Goal: Task Accomplishment & Management: Manage account settings

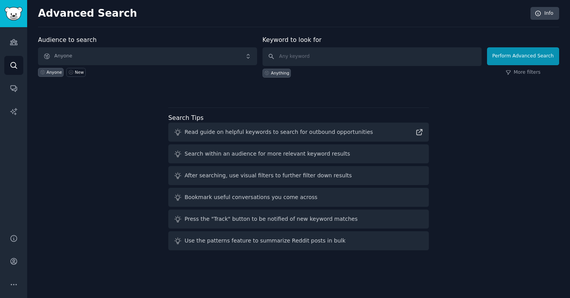
click at [168, 51] on span "Anyone" at bounding box center [147, 56] width 219 height 18
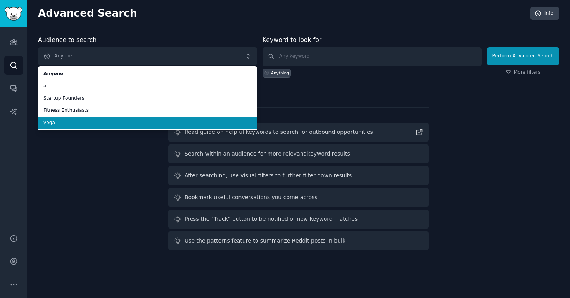
click at [103, 126] on li "yoga" at bounding box center [147, 123] width 219 height 12
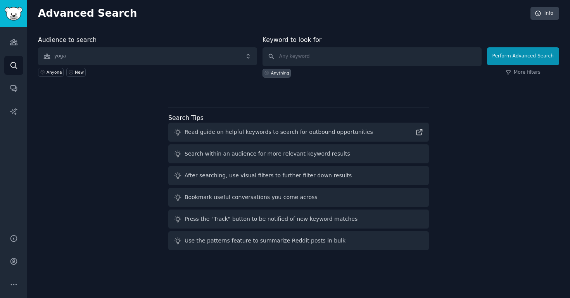
click at [220, 51] on span "yoga" at bounding box center [147, 56] width 219 height 18
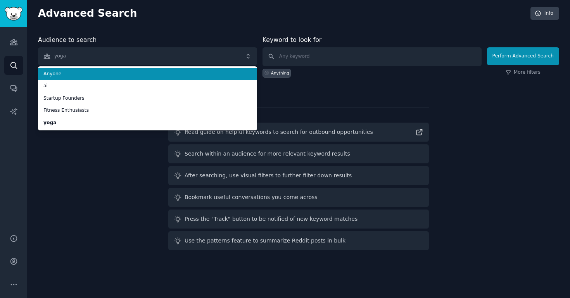
click at [199, 71] on span "Anyone" at bounding box center [147, 74] width 208 height 7
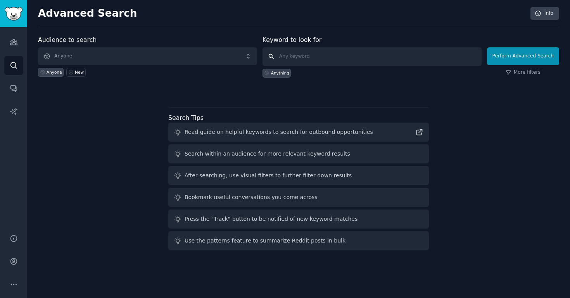
click at [348, 54] on input "text" at bounding box center [372, 56] width 219 height 19
type input "yoga"
click at [524, 56] on button "Perform Advanced Search" at bounding box center [523, 56] width 72 height 18
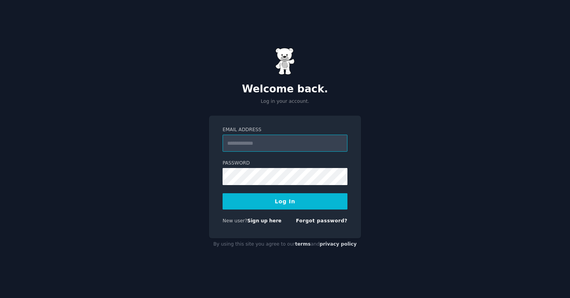
type input "**********"
click at [285, 201] on button "Log In" at bounding box center [285, 201] width 125 height 16
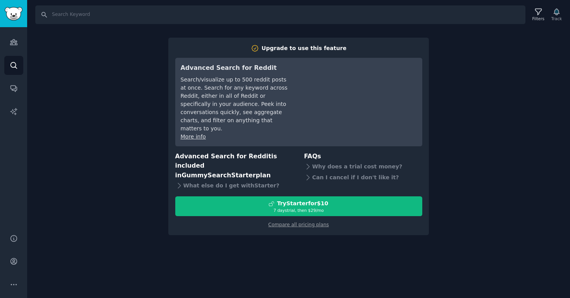
click at [285, 246] on div "Search Filters Track Upgrade to use this feature Advanced Search for Reddit Sea…" at bounding box center [298, 149] width 543 height 298
click at [92, 24] on div "Search Filters Track Upgrade to use this feature Advanced Search for Reddit Sea…" at bounding box center [298, 149] width 543 height 298
click at [7, 15] on img "Sidebar" at bounding box center [14, 14] width 18 height 14
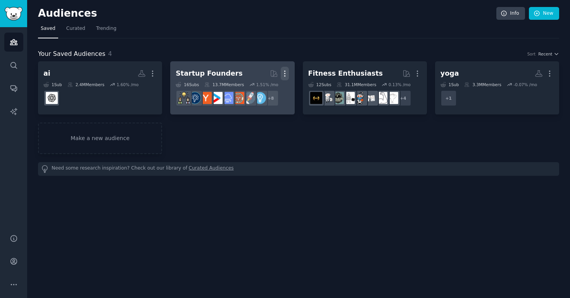
click at [286, 73] on icon "button" at bounding box center [285, 73] width 8 height 8
click at [269, 90] on p "Delete" at bounding box center [264, 90] width 18 height 8
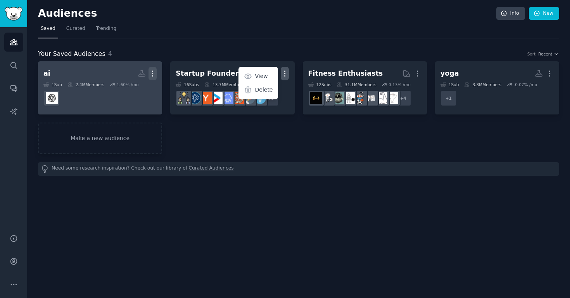
click at [153, 73] on icon "button" at bounding box center [152, 73] width 1 height 5
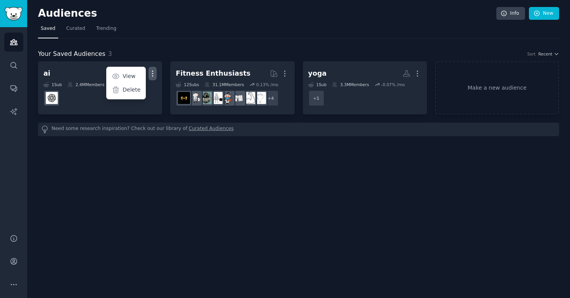
drag, startPoint x: 137, startPoint y: 88, endPoint x: 361, endPoint y: 158, distance: 234.7
click at [137, 88] on p "Delete" at bounding box center [132, 90] width 18 height 8
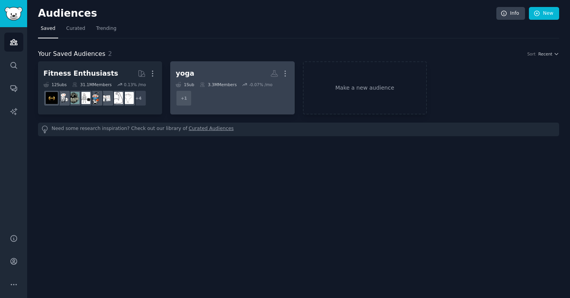
click at [195, 88] on dd "+ 1" at bounding box center [232, 98] width 113 height 22
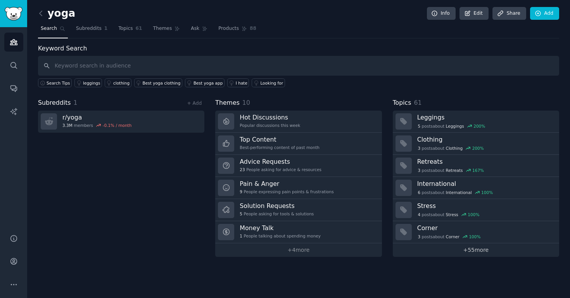
click at [475, 249] on link "+ 55 more" at bounding box center [476, 250] width 166 height 14
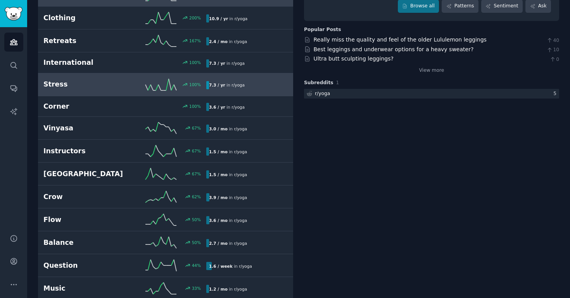
scroll to position [98, 0]
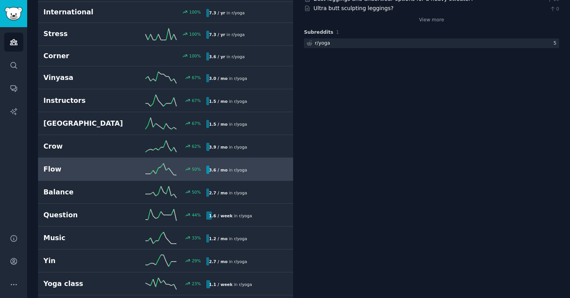
click at [96, 166] on h2 "Flow" at bounding box center [83, 169] width 81 height 10
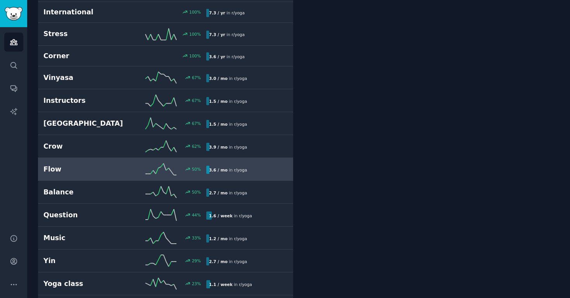
scroll to position [43, 0]
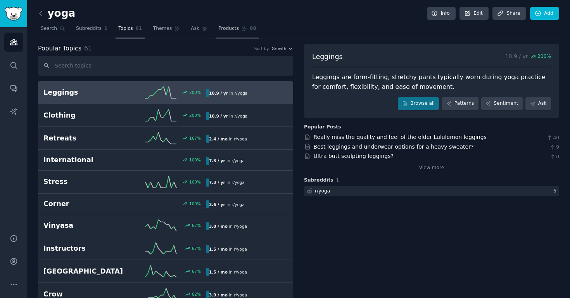
click at [227, 23] on link "Products 88" at bounding box center [237, 30] width 43 height 16
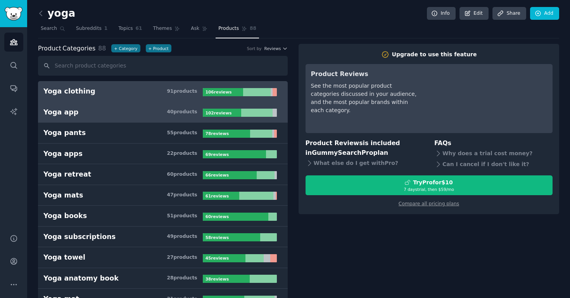
click at [126, 114] on h3 "Yoga app 40 product s" at bounding box center [122, 112] width 159 height 10
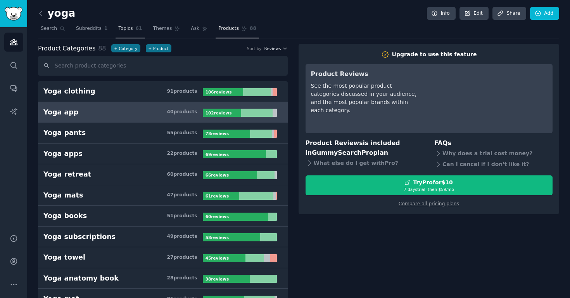
click at [119, 29] on span "Topics" at bounding box center [125, 28] width 14 height 7
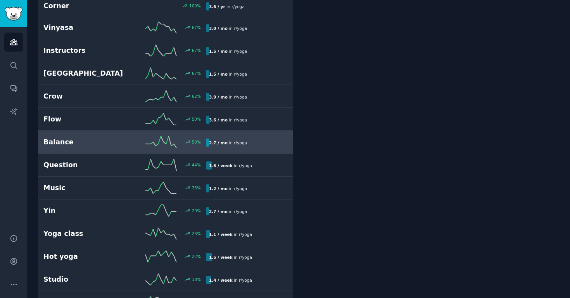
scroll to position [212, 0]
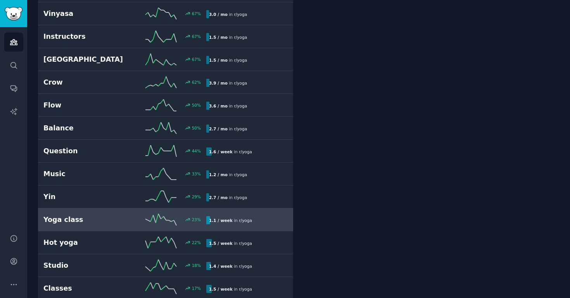
click at [103, 224] on div "Yoga class 23 % 1.1 / week in r/ yoga" at bounding box center [165, 220] width 244 height 12
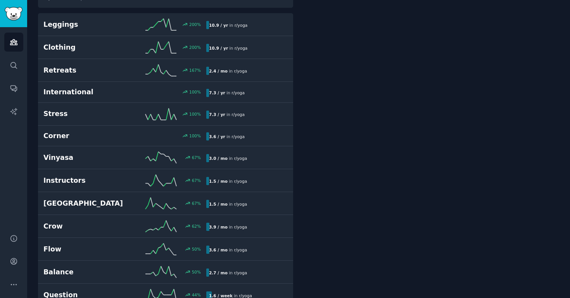
scroll to position [43, 0]
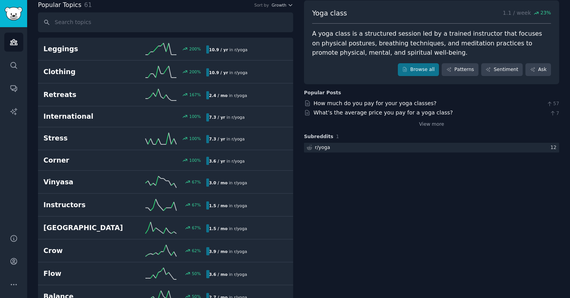
click at [11, 14] on img "Sidebar" at bounding box center [14, 14] width 18 height 14
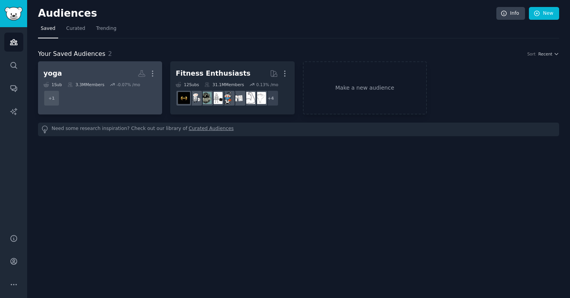
click at [113, 85] on icon at bounding box center [113, 84] width 4 height 2
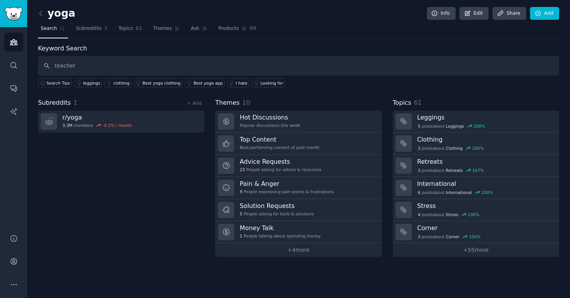
type input "teacher"
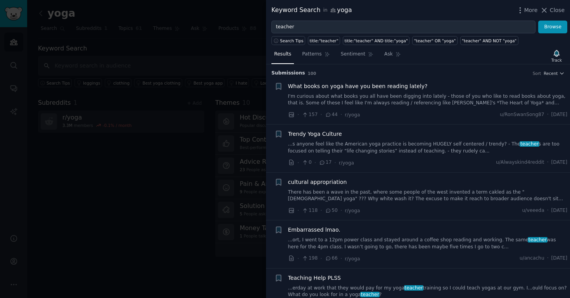
click at [116, 188] on div at bounding box center [285, 149] width 570 height 298
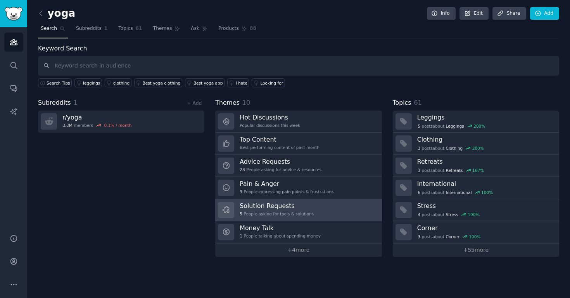
click at [283, 204] on h3 "Solution Requests" at bounding box center [277, 206] width 74 height 8
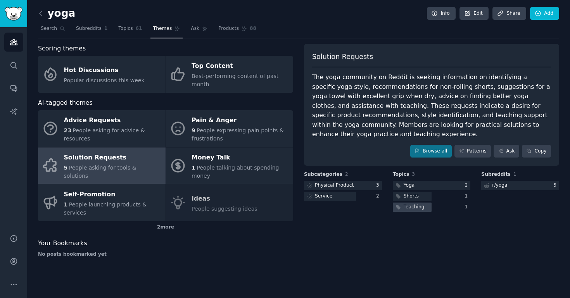
click at [424, 202] on div "Teaching" at bounding box center [409, 207] width 33 height 10
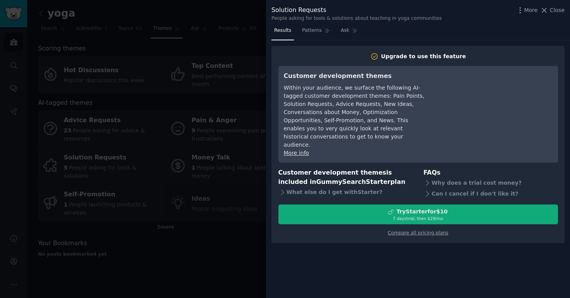
click at [433, 207] on div "Try Starter for $10" at bounding box center [421, 211] width 51 height 8
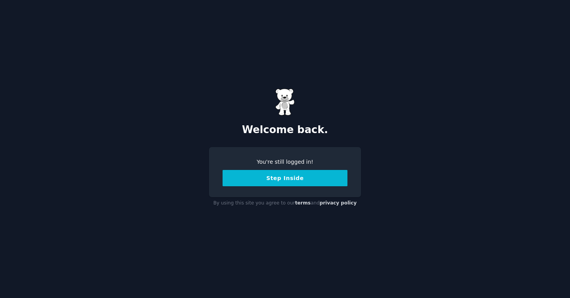
click at [278, 177] on button "Step Inside" at bounding box center [285, 178] width 125 height 16
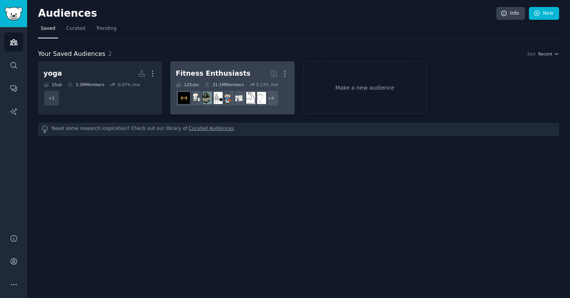
click at [223, 69] on div "Fitness Enthusiasts" at bounding box center [213, 74] width 75 height 10
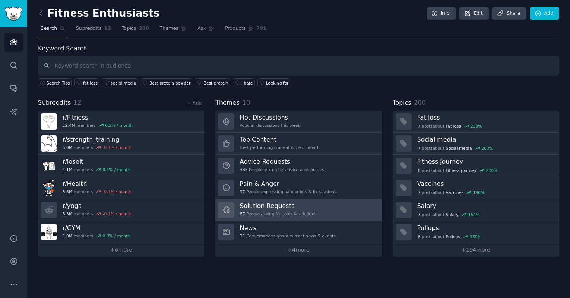
click at [243, 215] on span "67" at bounding box center [242, 213] width 5 height 5
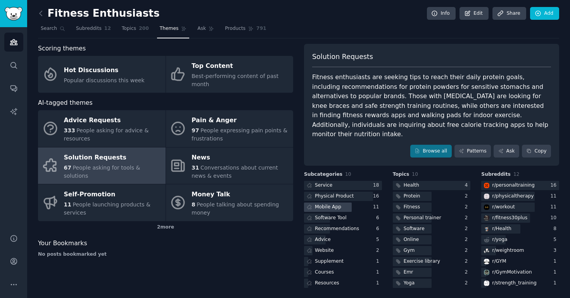
click at [348, 202] on div at bounding box center [328, 207] width 48 height 10
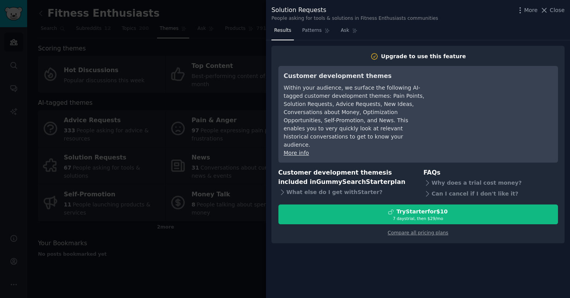
click at [168, 84] on div at bounding box center [285, 149] width 570 height 298
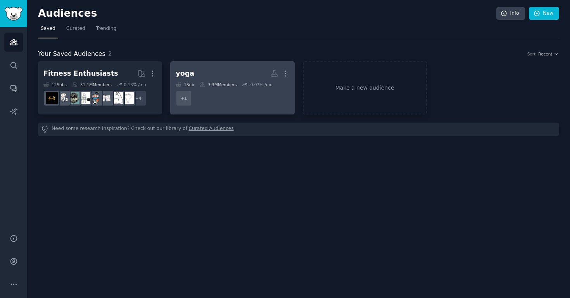
click at [207, 67] on h2 "yoga More" at bounding box center [232, 74] width 113 height 14
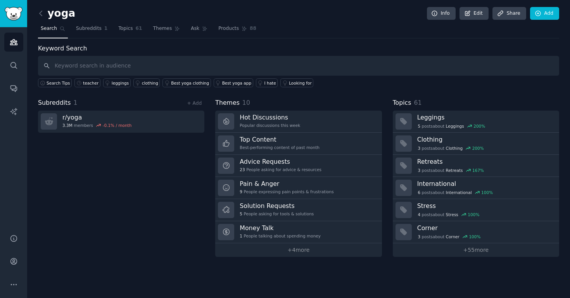
click at [299, 256] on div "yoga Info Edit Share Add Search Subreddits 1 Topics 61 Themes Ask Products 88 K…" at bounding box center [298, 149] width 543 height 298
click at [297, 249] on link "+ 4 more" at bounding box center [298, 250] width 166 height 14
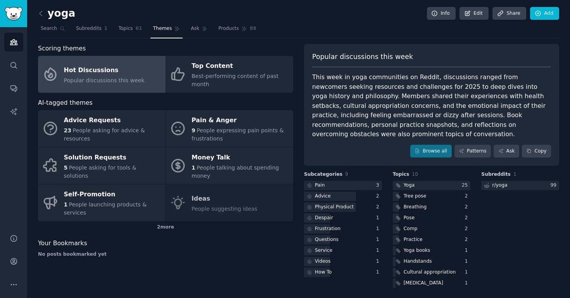
click at [253, 197] on div "Advice Requests 23 People asking for advice & resources Pain & Anger 9 People e…" at bounding box center [165, 165] width 255 height 111
click at [194, 199] on div "Advice Requests 23 People asking for advice & resources Pain & Anger 9 People e…" at bounding box center [165, 165] width 255 height 111
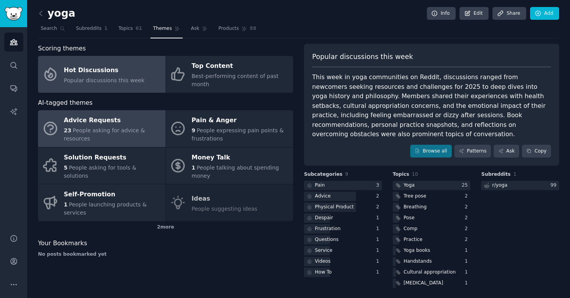
click at [121, 121] on div "Advice Requests" at bounding box center [113, 120] width 98 height 12
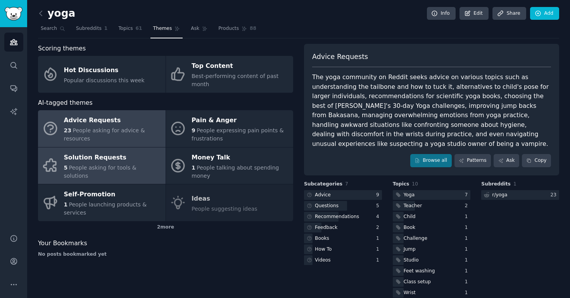
click at [138, 162] on div "Solution Requests" at bounding box center [113, 157] width 98 height 12
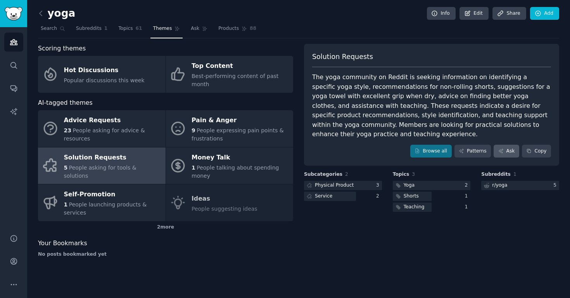
click at [505, 145] on link "Ask" at bounding box center [507, 151] width 26 height 13
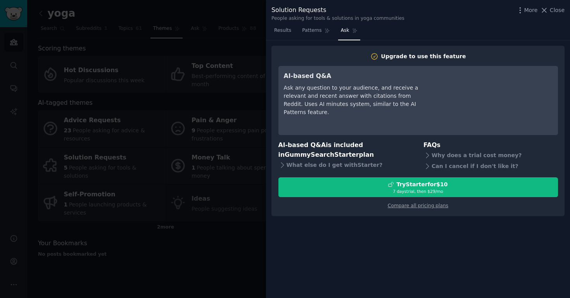
click at [232, 48] on div at bounding box center [285, 149] width 570 height 298
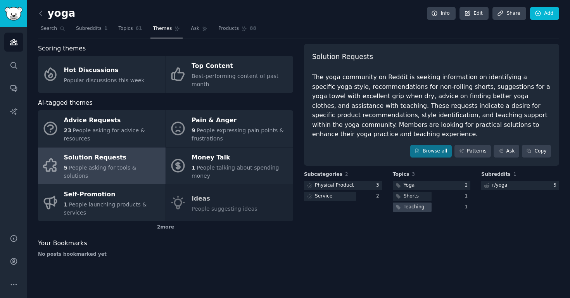
click at [400, 204] on icon at bounding box center [398, 206] width 5 height 5
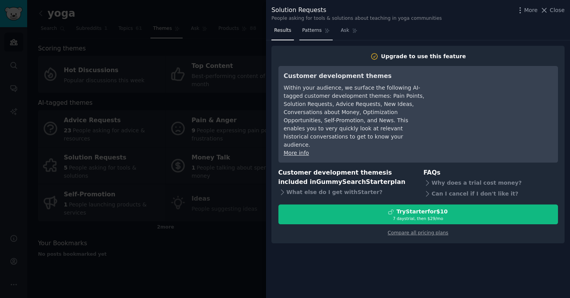
click at [311, 35] on link "Patterns" at bounding box center [315, 32] width 33 height 16
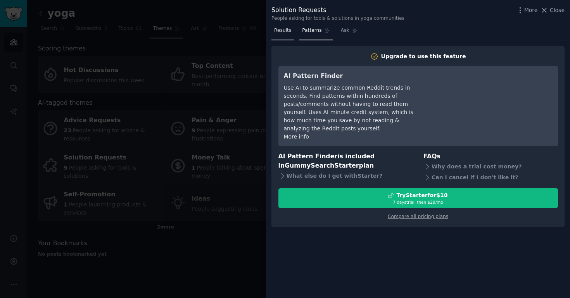
click at [285, 32] on span "Results" at bounding box center [282, 30] width 17 height 7
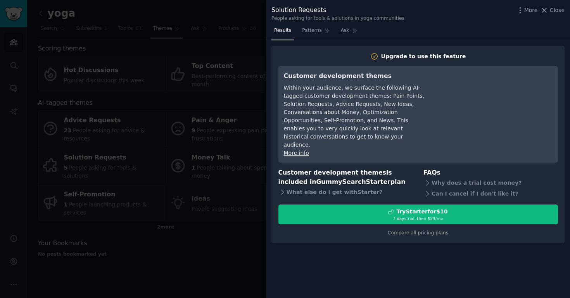
click at [110, 81] on div at bounding box center [285, 149] width 570 height 298
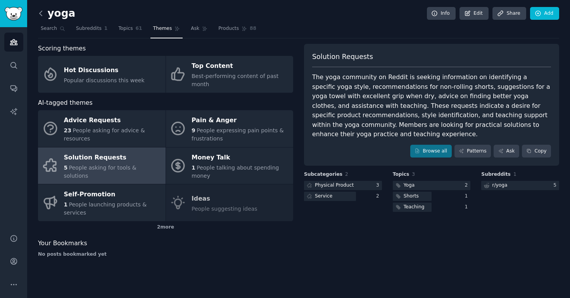
click at [43, 15] on icon at bounding box center [41, 13] width 8 height 8
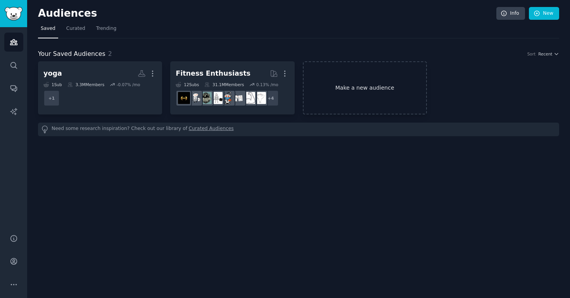
click at [386, 87] on link "Make a new audience" at bounding box center [365, 87] width 124 height 53
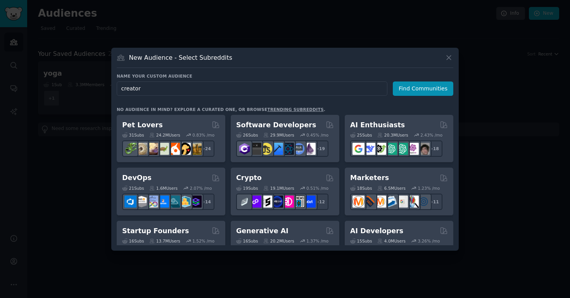
type input "creators"
click at [424, 88] on button "Find Communities" at bounding box center [423, 88] width 60 height 14
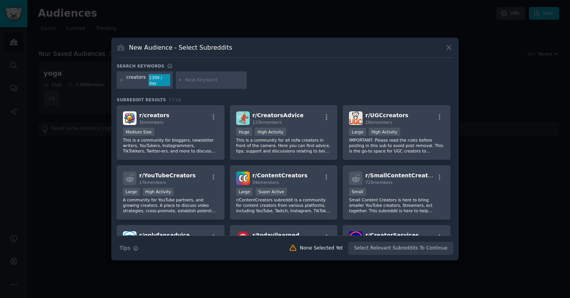
click at [225, 81] on input "text" at bounding box center [214, 80] width 59 height 7
type input "yoga"
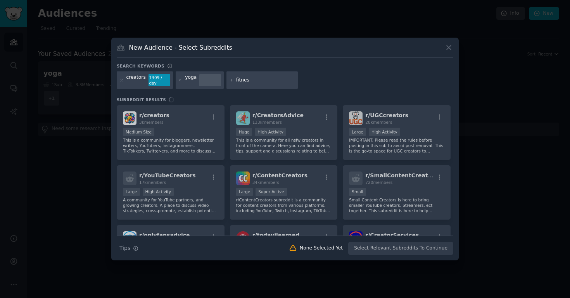
type input "fitness"
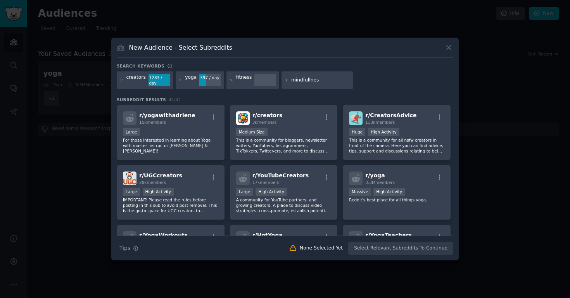
type input "mindfullness"
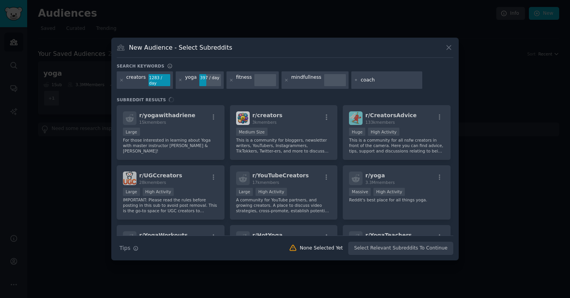
type input "coach"
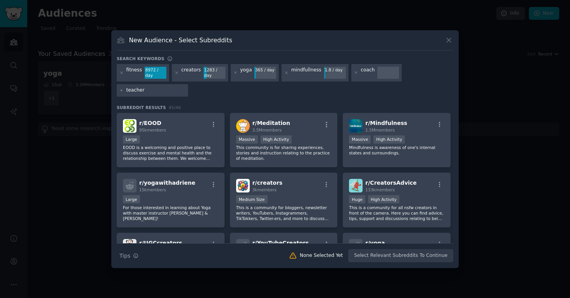
type input "teacher"
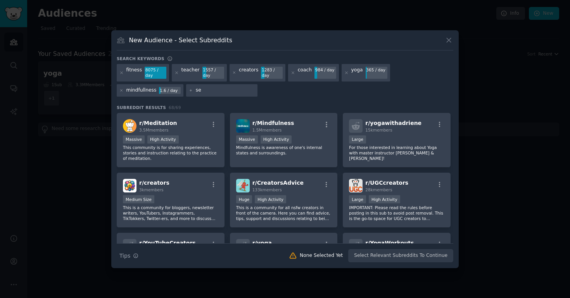
type input "s"
type input "enterpreneur"
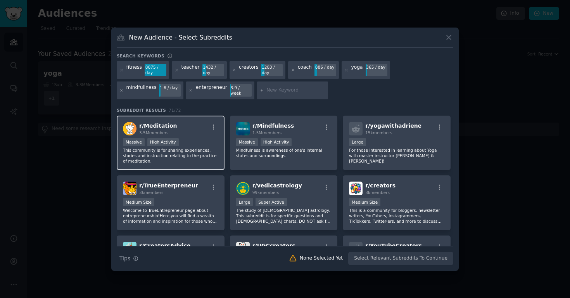
click at [177, 130] on div "r/ Meditation 3.5M members" at bounding box center [170, 129] width 95 height 14
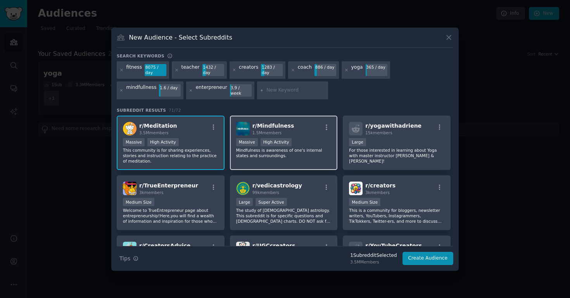
click at [300, 125] on div "r/ Mindfulness 1.5M members" at bounding box center [283, 129] width 95 height 14
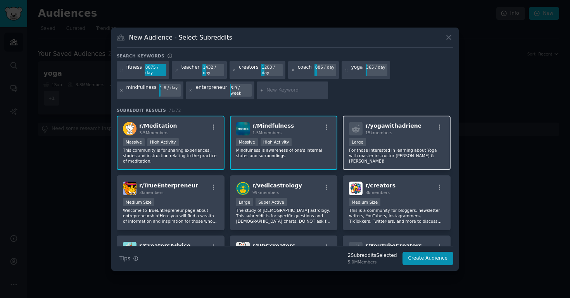
click at [399, 130] on div "15k members" at bounding box center [393, 132] width 56 height 5
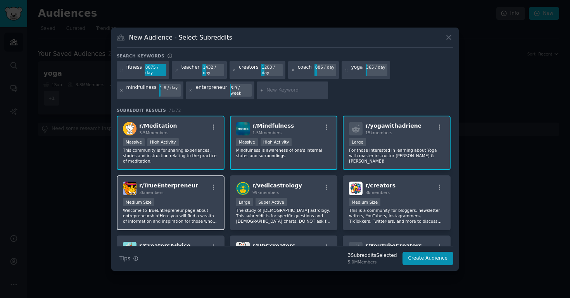
click at [147, 204] on div "Medium Size" at bounding box center [170, 203] width 95 height 10
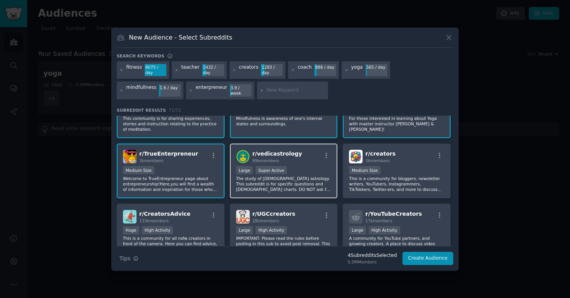
scroll to position [35, 0]
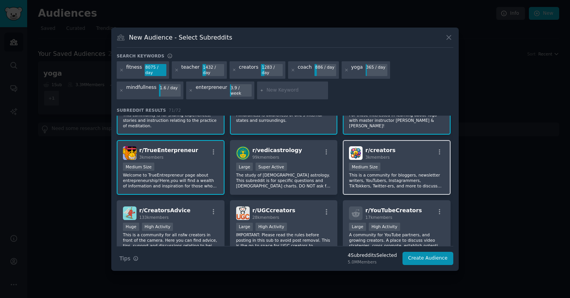
click at [406, 151] on div "r/ creators 3k members" at bounding box center [396, 153] width 95 height 14
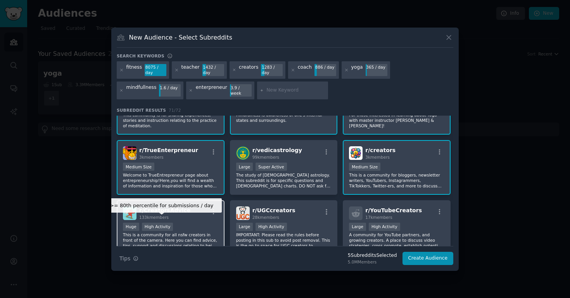
click at [171, 223] on div "High Activity" at bounding box center [157, 227] width 31 height 8
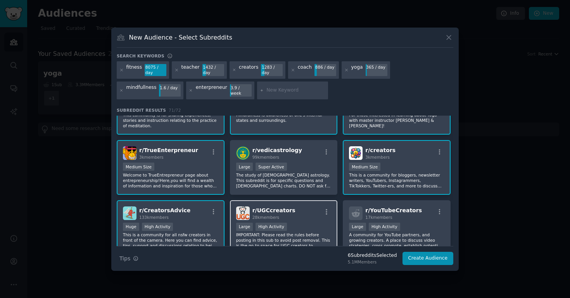
click at [299, 208] on div "r/ UGCcreators 28k members" at bounding box center [283, 213] width 95 height 14
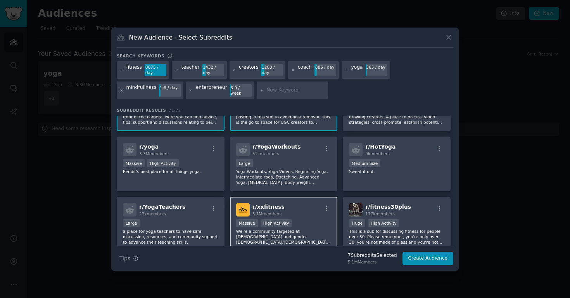
scroll to position [150, 0]
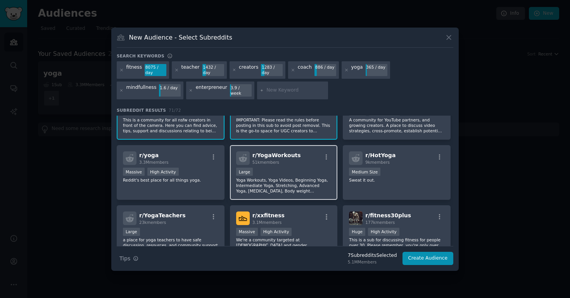
click at [301, 178] on p "Yoga Workouts, Yoga Videos, Beginning Yoga, Intermediate Yoga, Stretching, Adva…" at bounding box center [283, 185] width 95 height 16
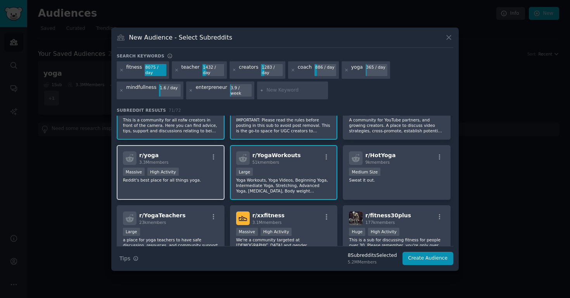
click at [210, 183] on div "r/ yoga 3.3M members Massive High Activity Reddit's best place for all things y…" at bounding box center [171, 172] width 108 height 55
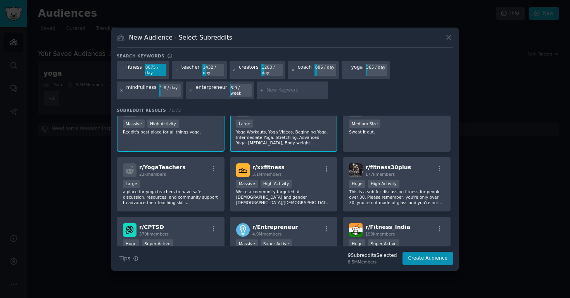
scroll to position [228, 0]
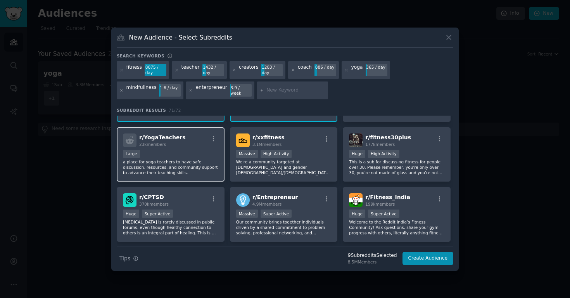
click at [209, 161] on p "a place for yoga teachers to have safe discussion, resources, and community sup…" at bounding box center [170, 167] width 95 height 16
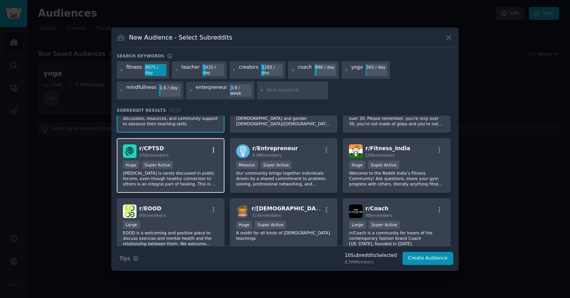
scroll to position [278, 0]
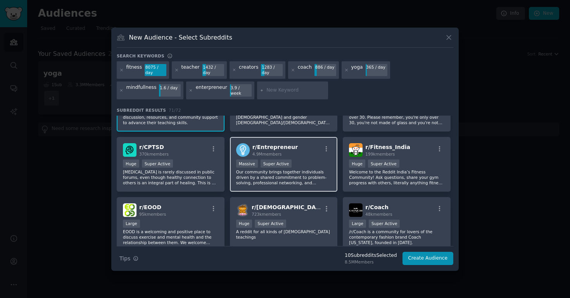
click at [248, 180] on p "Our community brings together individuals driven by a shared commitment to prob…" at bounding box center [283, 177] width 95 height 16
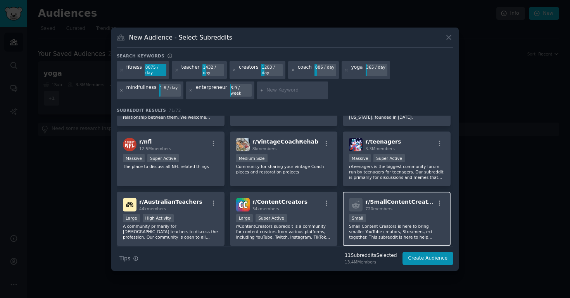
scroll to position [404, 0]
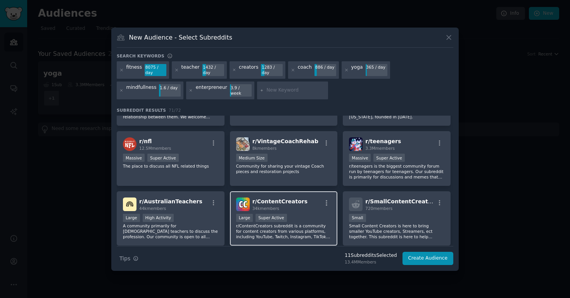
click at [312, 234] on p "r/ContentCreators subreddit is a community for content creators from various pl…" at bounding box center [283, 231] width 95 height 16
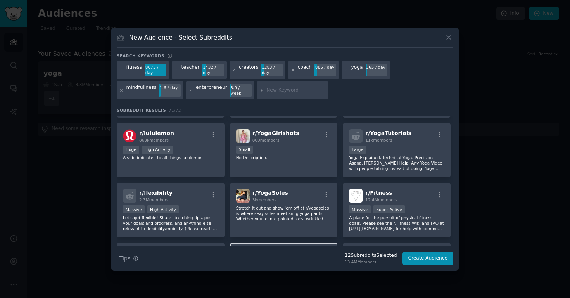
scroll to position [594, 0]
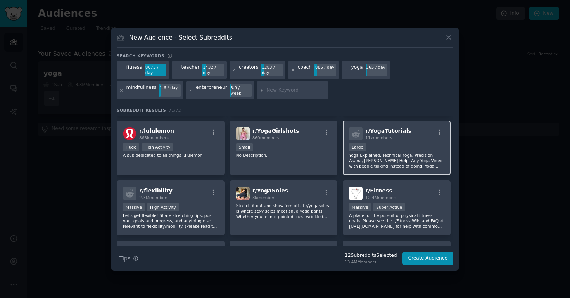
click at [404, 149] on div "Large" at bounding box center [396, 148] width 95 height 10
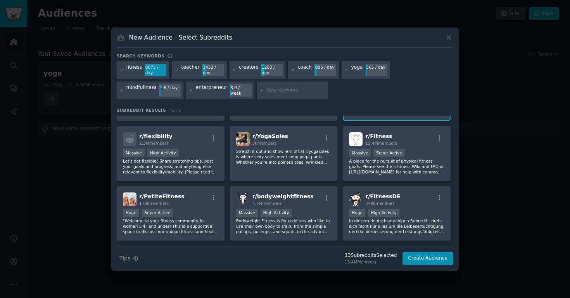
click at [404, 149] on div "Massive Super Active" at bounding box center [396, 154] width 95 height 10
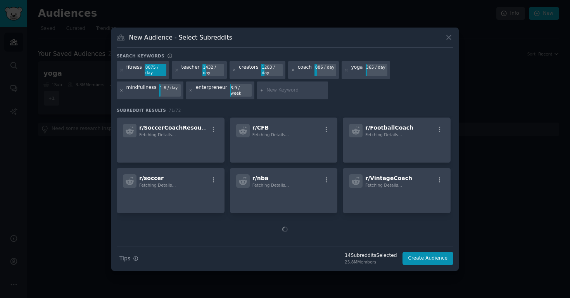
scroll to position [947, 0]
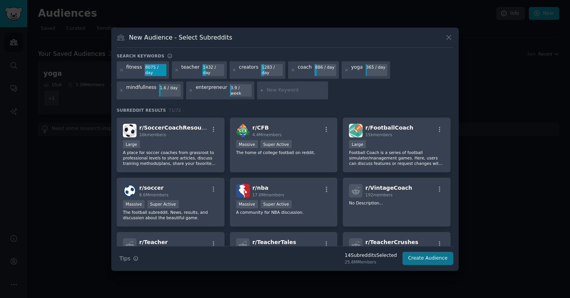
click at [420, 260] on button "Create Audience" at bounding box center [428, 258] width 51 height 13
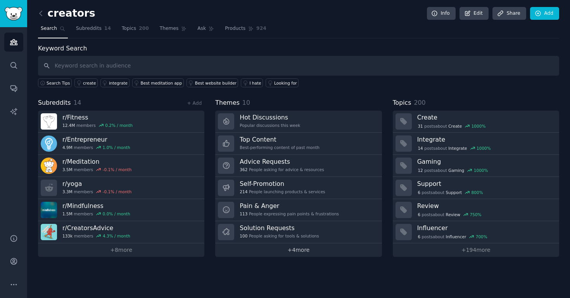
click at [300, 252] on link "+ 4 more" at bounding box center [298, 250] width 166 height 14
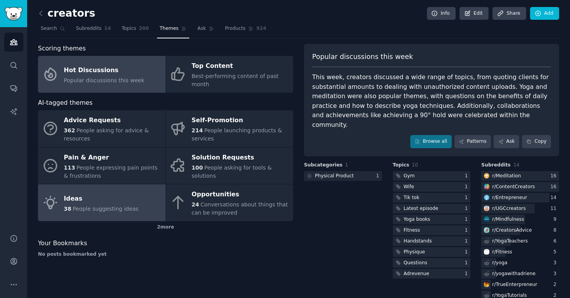
click at [133, 206] on span "People suggesting ideas" at bounding box center [106, 209] width 66 height 6
